Goal: Check status

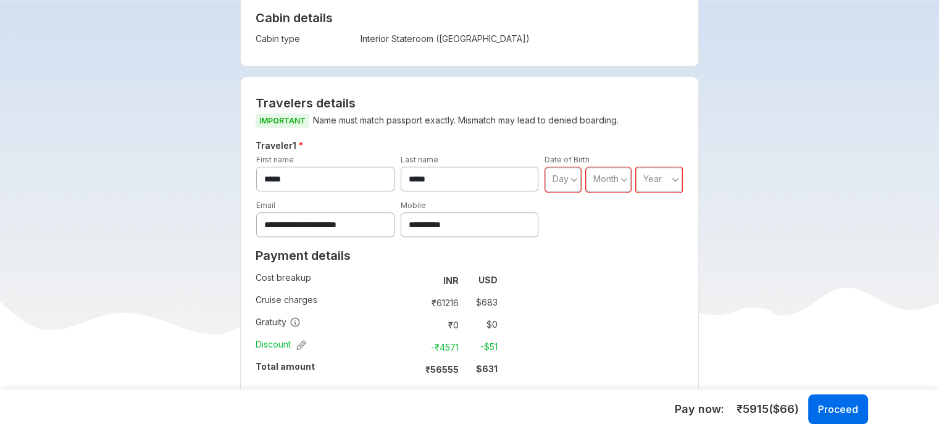
scroll to position [494, 0]
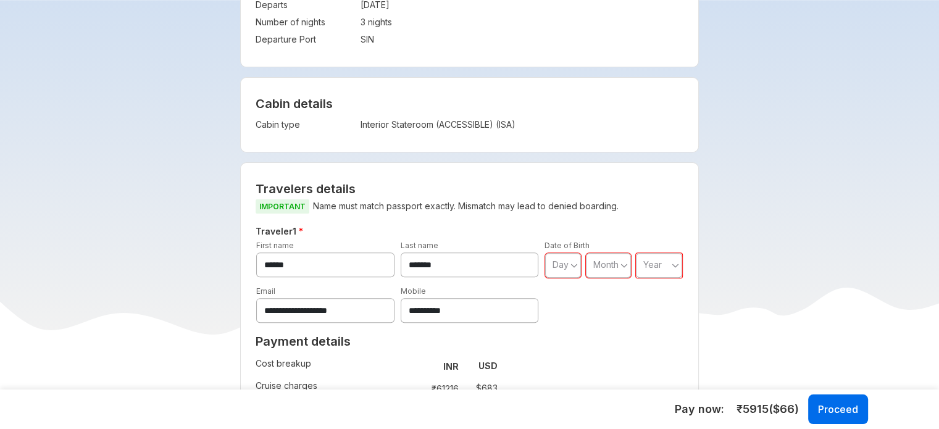
scroll to position [432, 0]
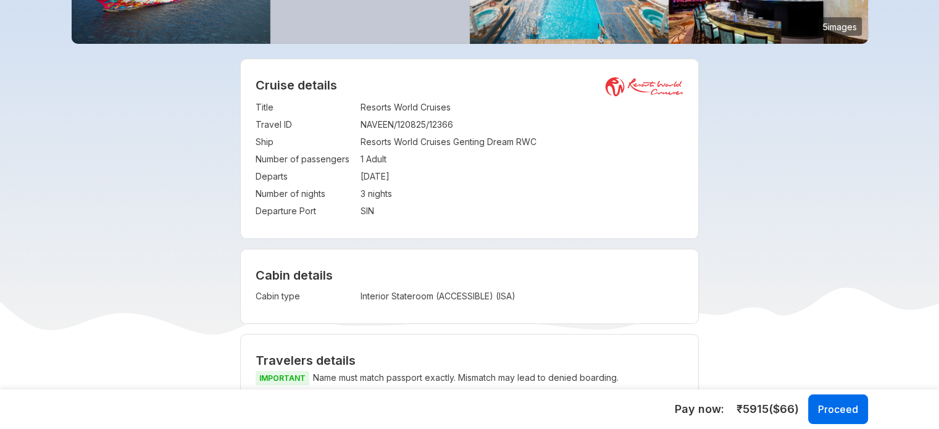
scroll to position [209, 0]
